Goal: Task Accomplishment & Management: Use online tool/utility

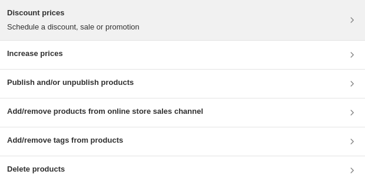
click at [178, 18] on div "Discount prices Schedule a discount, sale or promotion" at bounding box center [182, 20] width 351 height 26
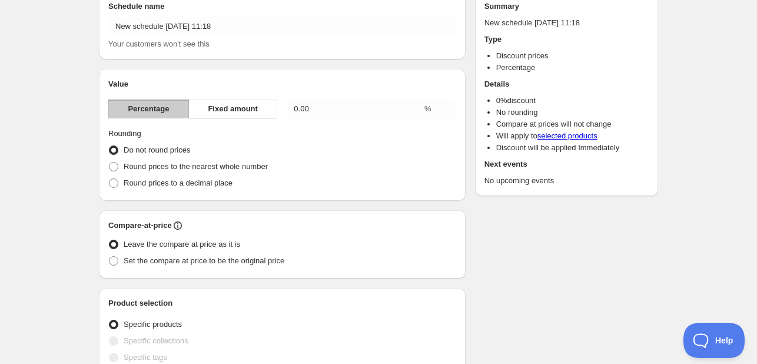
scroll to position [59, 0]
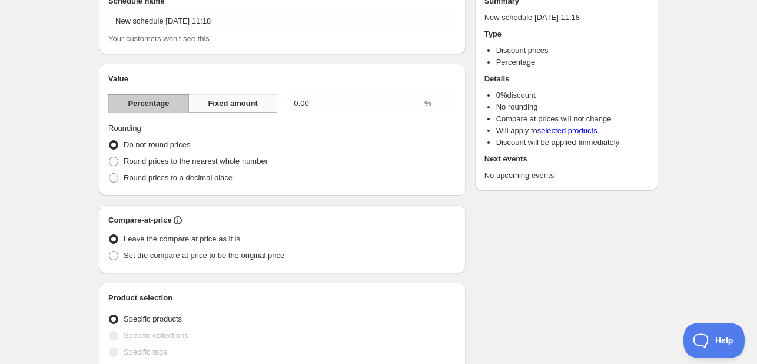
click at [246, 106] on span "Fixed amount" at bounding box center [233, 104] width 50 height 12
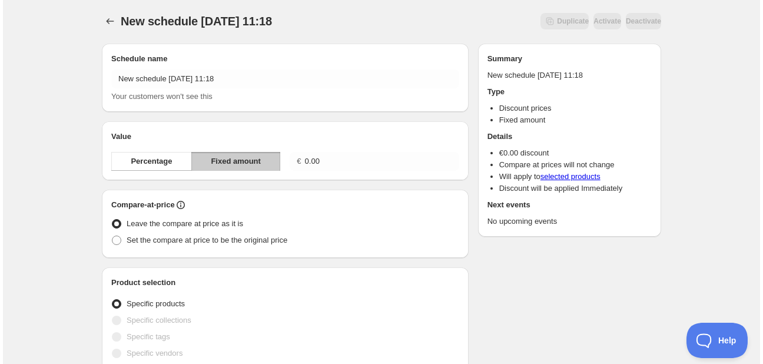
scroll to position [0, 0]
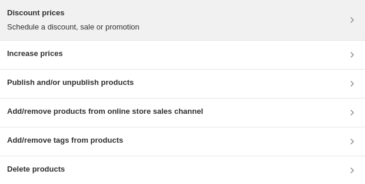
click at [145, 21] on div "Discount prices Schedule a discount, sale or promotion" at bounding box center [182, 20] width 351 height 26
